Goal: Go to known website: Go to known website

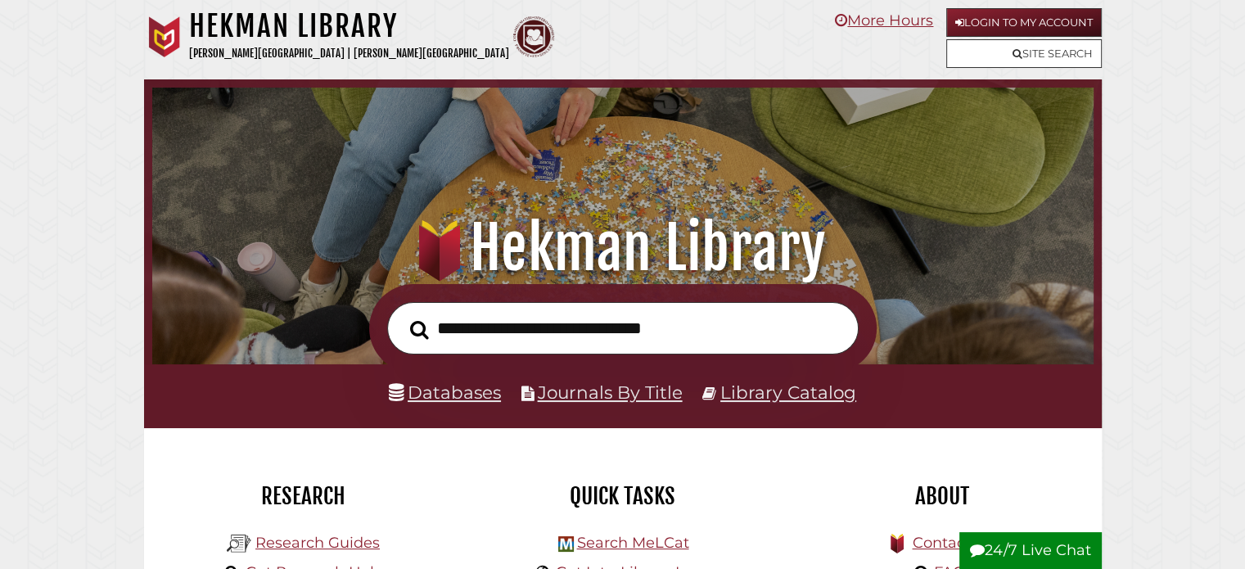
scroll to position [311, 933]
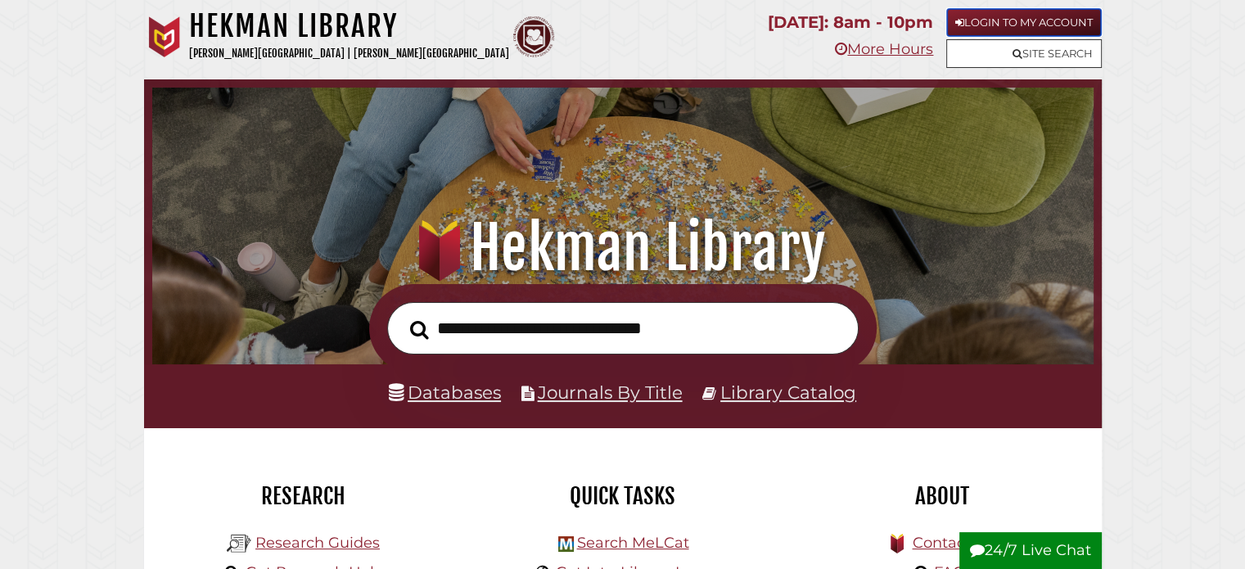
click at [1011, 12] on link "Login to My Account" at bounding box center [1024, 22] width 156 height 29
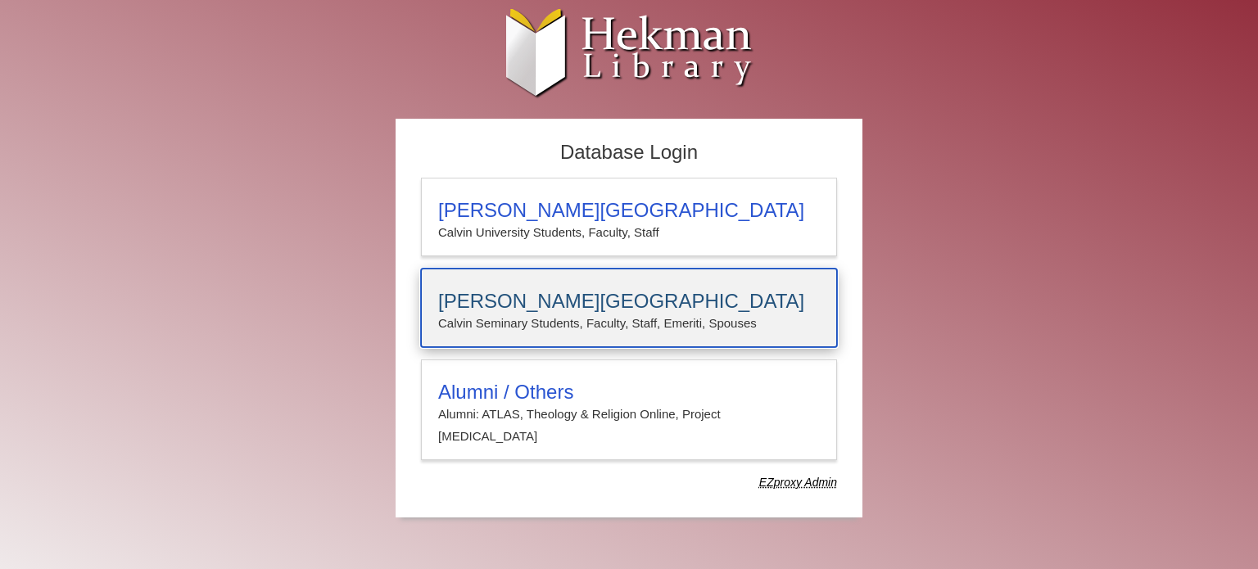
click at [445, 307] on h3 "[PERSON_NAME][GEOGRAPHIC_DATA]" at bounding box center [629, 301] width 382 height 23
